Goal: Transaction & Acquisition: Register for event/course

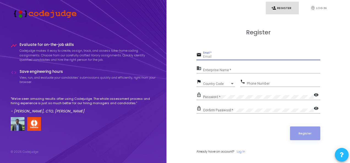
click at [212, 59] on input "Email *" at bounding box center [261, 57] width 117 height 4
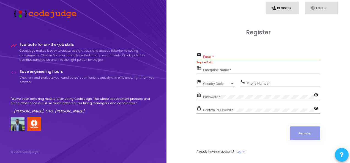
click at [316, 7] on link "fingerprint Log In" at bounding box center [321, 8] width 33 height 13
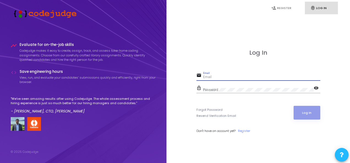
click at [219, 78] on input "Email" at bounding box center [261, 77] width 117 height 4
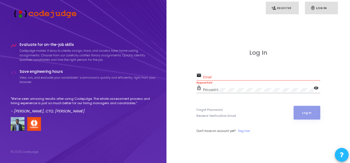
click at [277, 9] on link "person_add Register" at bounding box center [282, 8] width 33 height 13
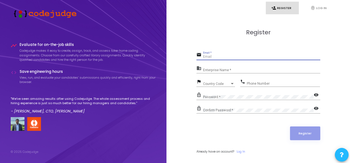
click at [219, 57] on input "Email *" at bounding box center [261, 57] width 117 height 4
type input "mahendrasingh.ase@gmail.com"
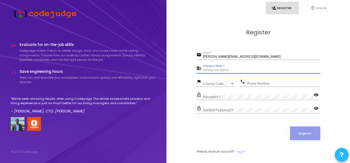
click at [221, 70] on input "Enterprise Name *" at bounding box center [261, 71] width 117 height 4
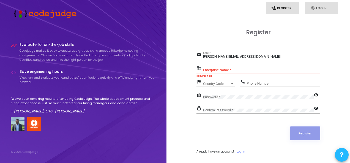
click at [332, 6] on link "fingerprint Log In" at bounding box center [321, 8] width 33 height 13
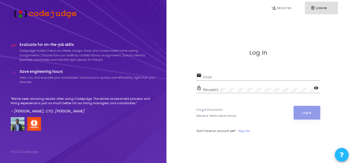
click at [230, 81] on div "email Email" at bounding box center [259, 78] width 124 height 13
click at [224, 77] on input "Email" at bounding box center [261, 77] width 117 height 4
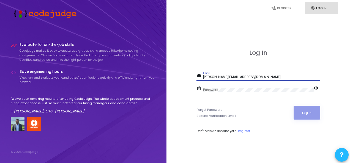
type input "mahendrasingh.ase@gmail.com"
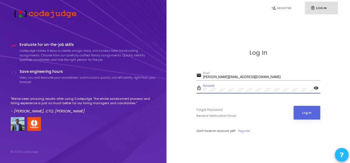
click at [294, 106] on button "Log In" at bounding box center [307, 113] width 27 height 14
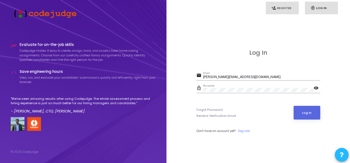
click at [277, 5] on link "person_add Register" at bounding box center [282, 8] width 33 height 13
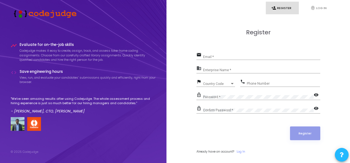
click at [229, 54] on div "Email *" at bounding box center [261, 55] width 117 height 9
type input "mahendrasingh.ase@gmail.com"
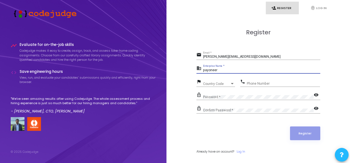
type input "payoneer"
click at [225, 82] on div "Country Code" at bounding box center [216, 83] width 27 height 3
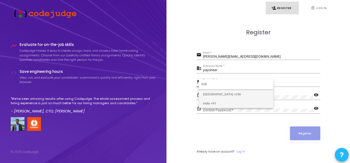
type input "indi"
click at [227, 102] on span "India +91" at bounding box center [236, 103] width 66 height 9
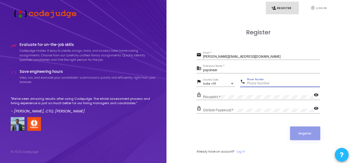
click at [268, 83] on input "Phone Number" at bounding box center [283, 84] width 73 height 4
type input "6392603652"
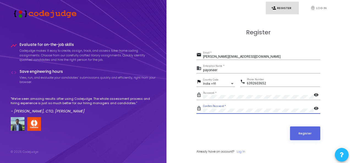
click at [290, 127] on button "Register" at bounding box center [305, 134] width 30 height 14
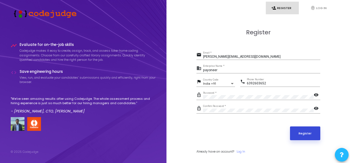
click at [302, 139] on button "Register" at bounding box center [305, 134] width 30 height 14
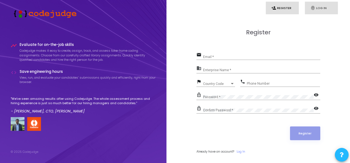
click at [323, 7] on link "fingerprint Log In" at bounding box center [321, 8] width 33 height 13
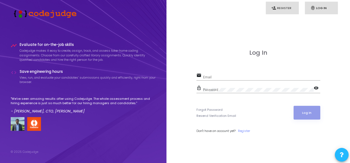
click at [277, 9] on link "person_add Register" at bounding box center [282, 8] width 33 height 13
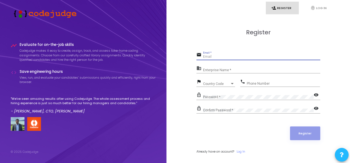
click at [226, 58] on input "Email *" at bounding box center [261, 57] width 117 height 4
type input "mahendra.2022ca048@mnnit.ac.in"
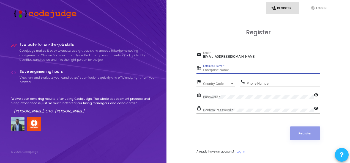
click at [226, 71] on input "Enterprise Name *" at bounding box center [261, 71] width 117 height 4
type input "mnnit"
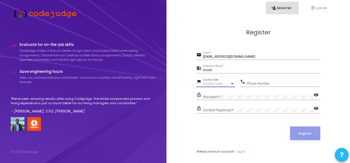
click at [221, 83] on div "Country Code" at bounding box center [216, 83] width 27 height 3
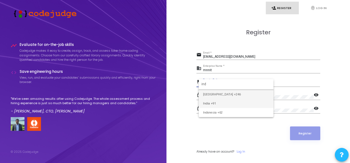
type input "ind"
click at [226, 103] on span "India +91" at bounding box center [236, 103] width 66 height 9
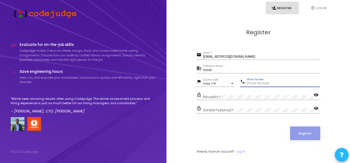
click at [263, 84] on input "Phone Number" at bounding box center [283, 84] width 73 height 4
click at [249, 82] on input "06392603652" at bounding box center [283, 84] width 73 height 4
type input "6392603652"
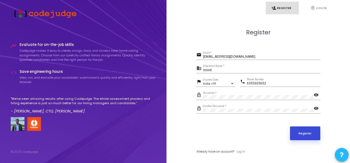
click at [301, 130] on button "Register" at bounding box center [305, 134] width 30 height 14
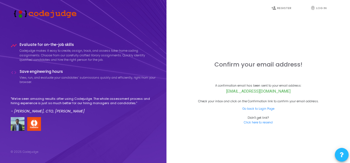
scroll to position [16, 0]
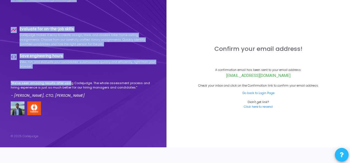
drag, startPoint x: 68, startPoint y: 80, endPoint x: 0, endPoint y: -6, distance: 109.3
click at [0, 0] on html "timeline Evaluate for on-the-job skills Codejudge makes it easy to create, assi…" at bounding box center [175, 65] width 350 height 163
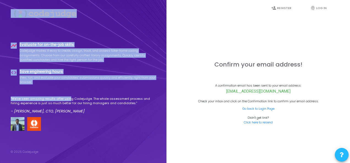
click at [107, 36] on div "timeline Evaluate for on-the-job skills Codejudge makes it easy to create, assi…" at bounding box center [83, 88] width 145 height 107
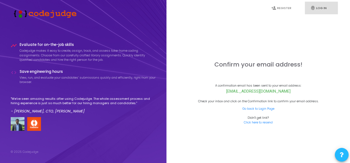
click at [313, 10] on icon "fingerprint" at bounding box center [313, 8] width 5 height 5
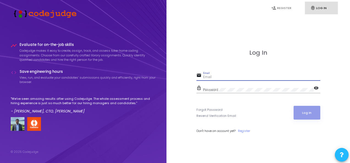
click at [221, 78] on input "Email" at bounding box center [261, 77] width 117 height 4
type input "mahendra.2022ca048@mnnit.ac.in"
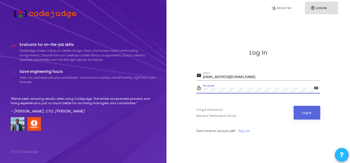
click at [294, 106] on button "Log In" at bounding box center [307, 113] width 27 height 14
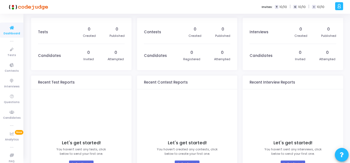
click at [11, 41] on icon at bounding box center [11, 41] width 3 height 3
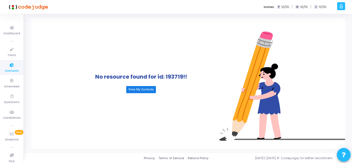
click at [145, 91] on link "View My Contests" at bounding box center [141, 89] width 30 height 7
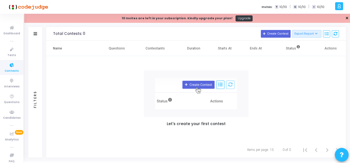
click at [348, 18] on link "✕" at bounding box center [347, 18] width 3 height 6
